Goal: Navigation & Orientation: Go to known website

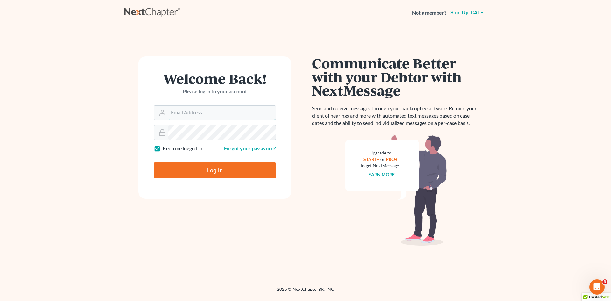
type input "[EMAIL_ADDRESS][DOMAIN_NAME]"
click at [215, 168] on input "Log In" at bounding box center [215, 170] width 122 height 16
type input "Thinking..."
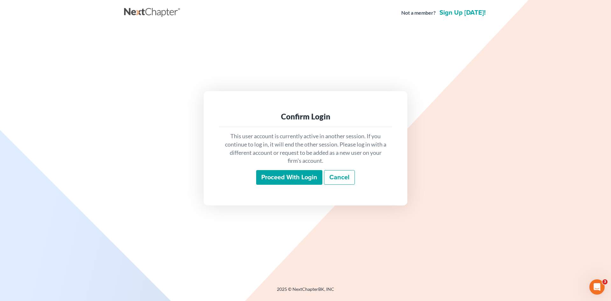
click at [300, 173] on input "Proceed with login" at bounding box center [289, 177] width 66 height 15
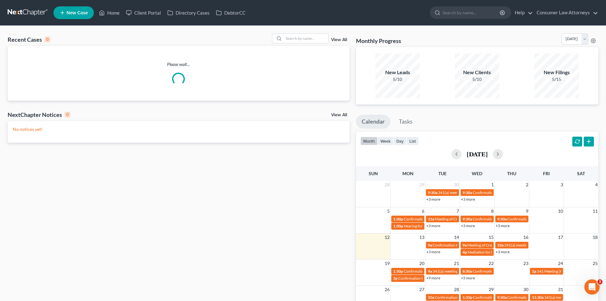
scroll to position [67, 0]
